Goal: Obtain resource: Download file/media

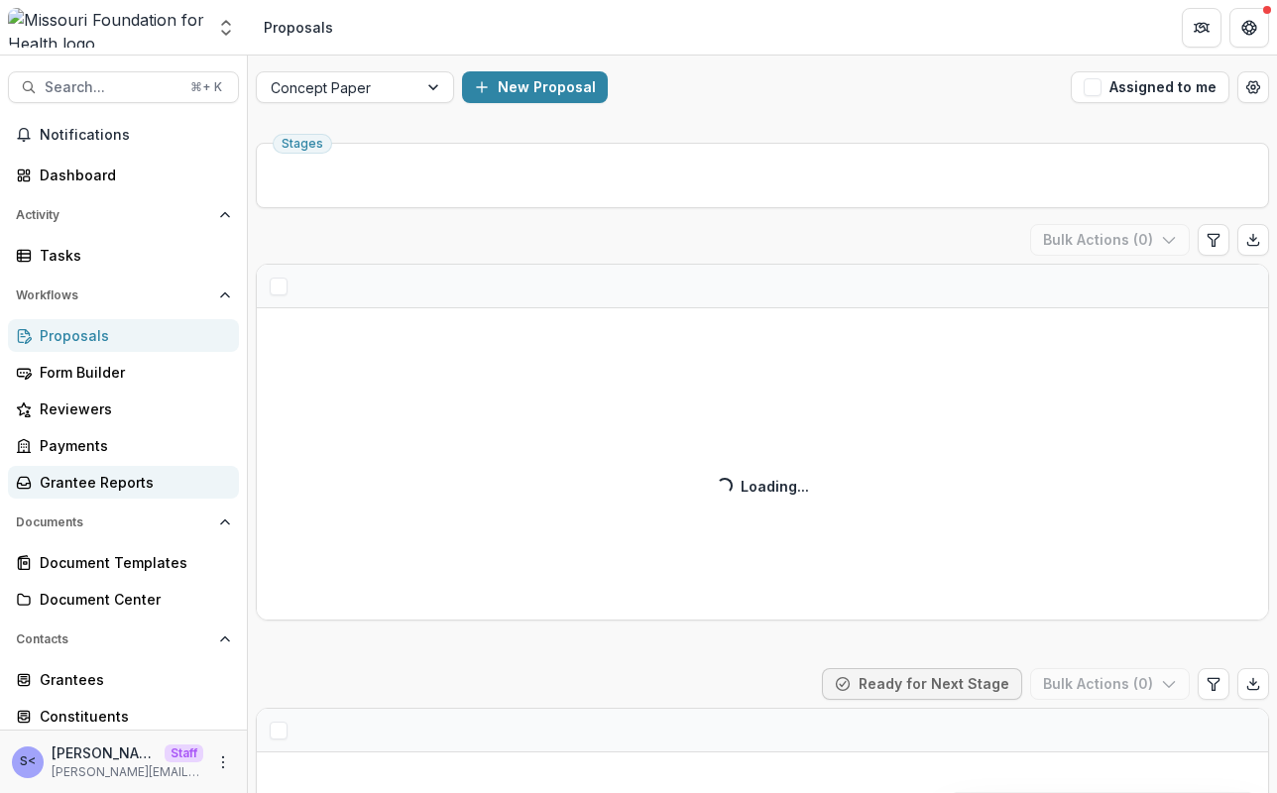
click at [150, 484] on div "Grantee Reports" at bounding box center [131, 482] width 183 height 21
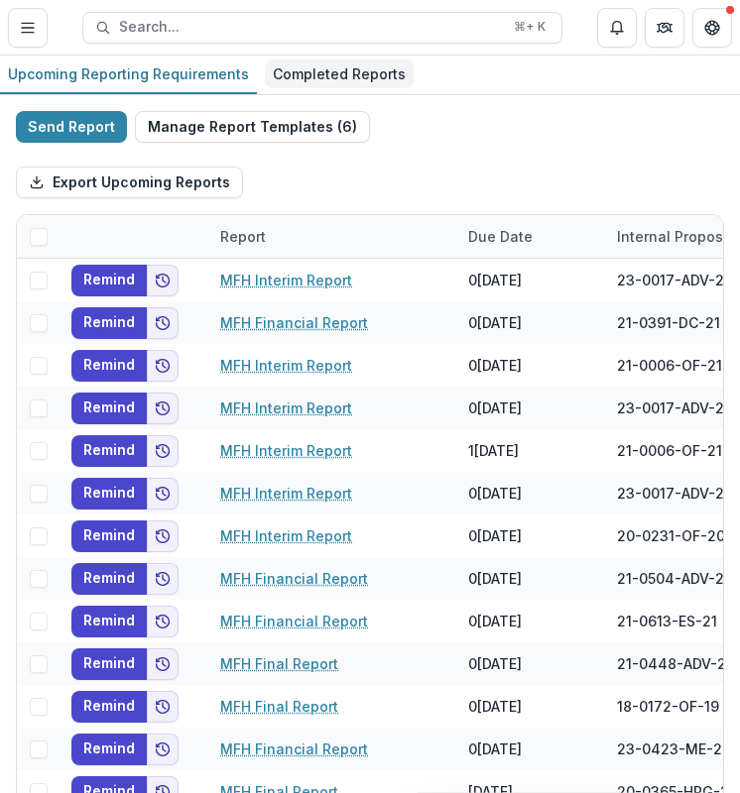
click at [350, 76] on div "Completed Reports" at bounding box center [339, 73] width 149 height 29
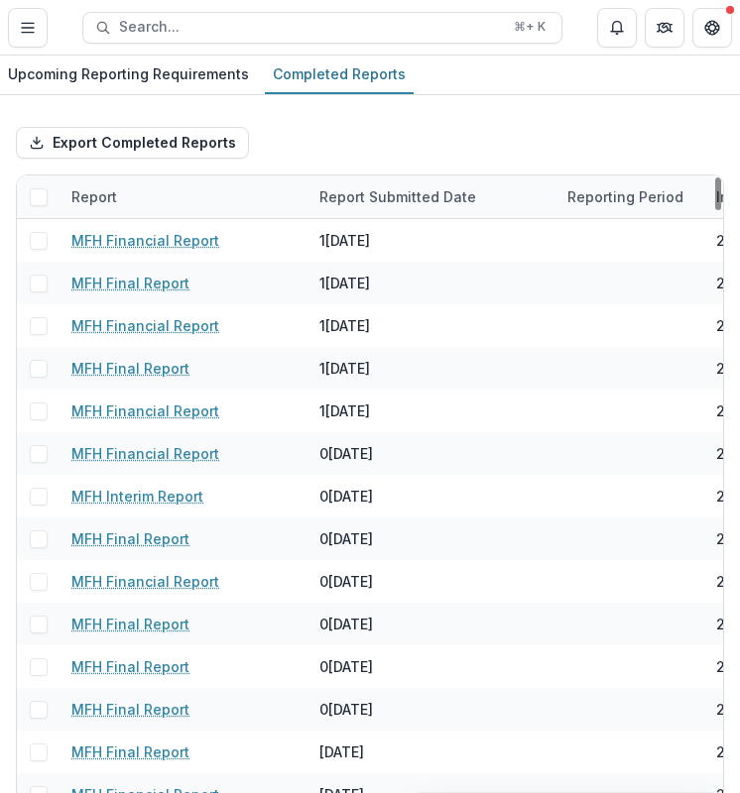
click at [618, 143] on div "Export Completed Reports" at bounding box center [370, 142] width 708 height 63
click at [652, 108] on div "Export Completed Reports Report Report Submitted Date Reporting Period Internal…" at bounding box center [370, 507] width 740 height 825
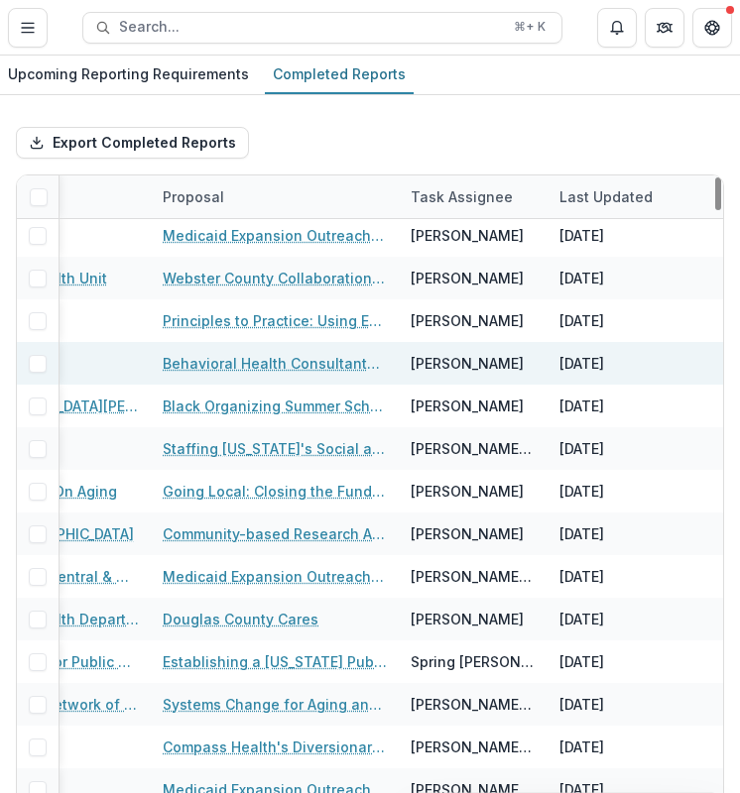
scroll to position [5, 0]
